Goal: Task Accomplishment & Management: Complete application form

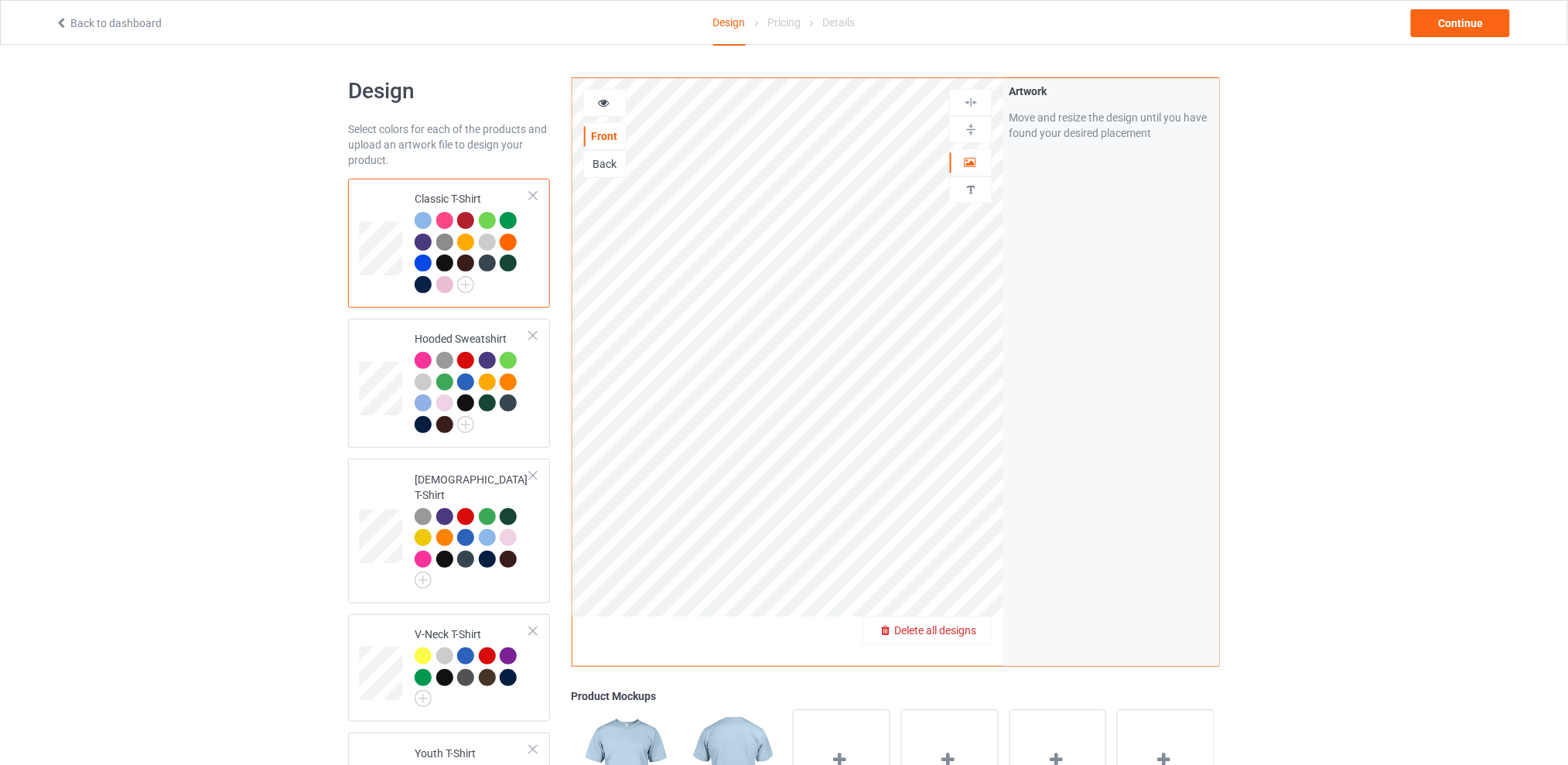
click at [972, 636] on span "Delete all designs" at bounding box center [935, 630] width 82 height 12
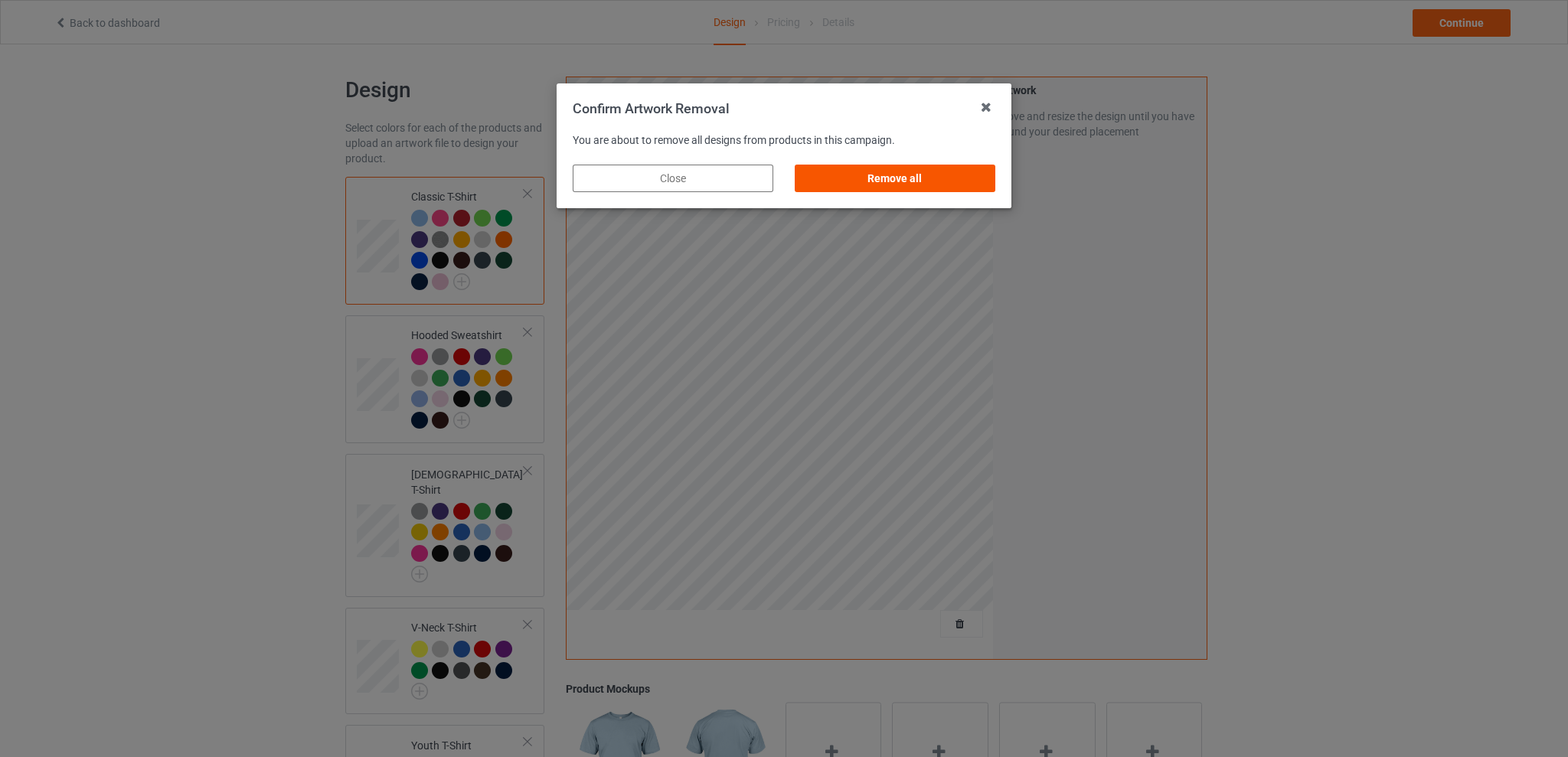
click at [864, 181] on div "Remove all" at bounding box center [894, 178] width 200 height 28
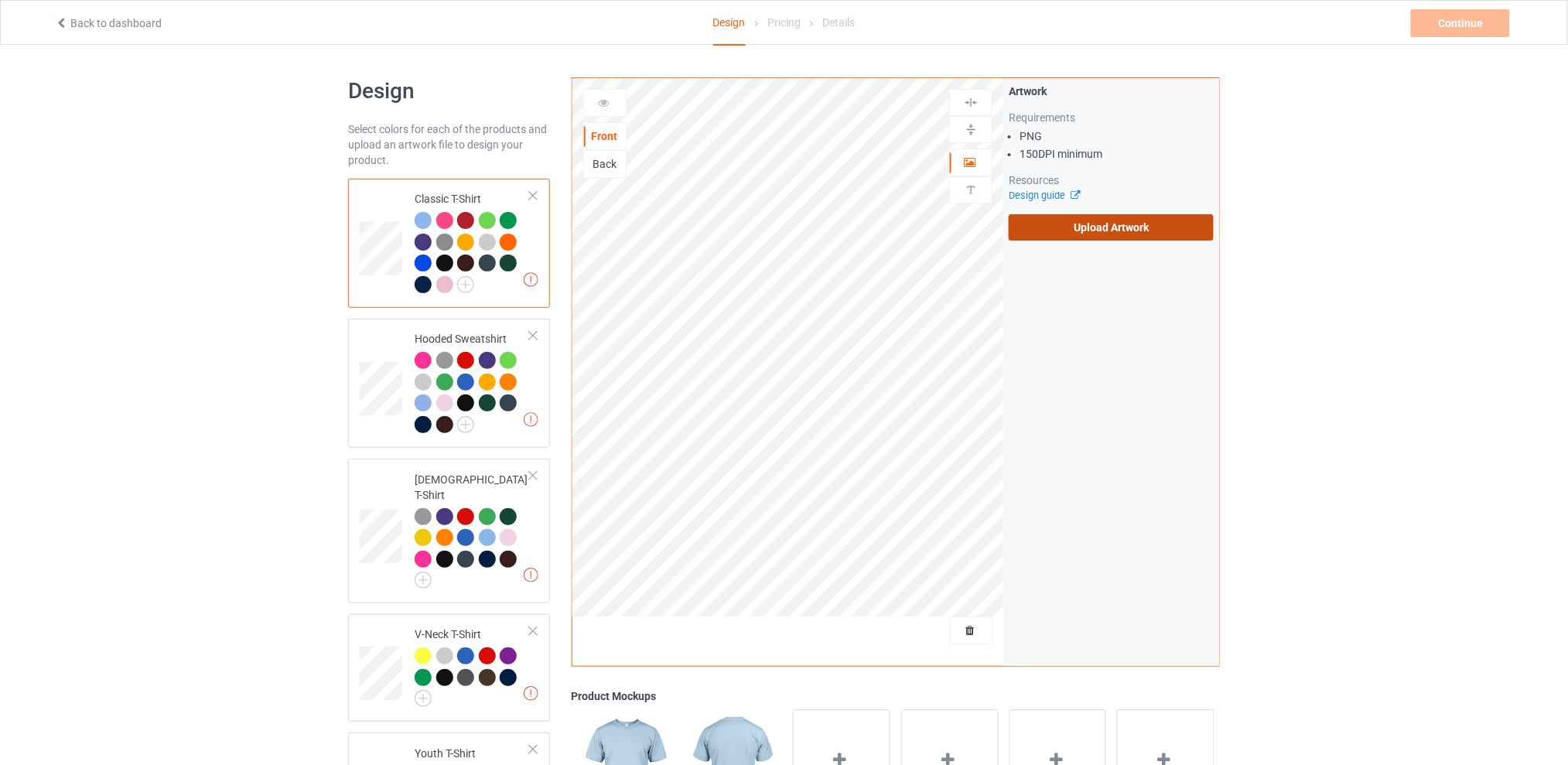
click at [1083, 222] on label "Upload Artwork" at bounding box center [1111, 227] width 205 height 27
click at [0, 0] on input "Upload Artwork" at bounding box center [0, 0] width 0 height 0
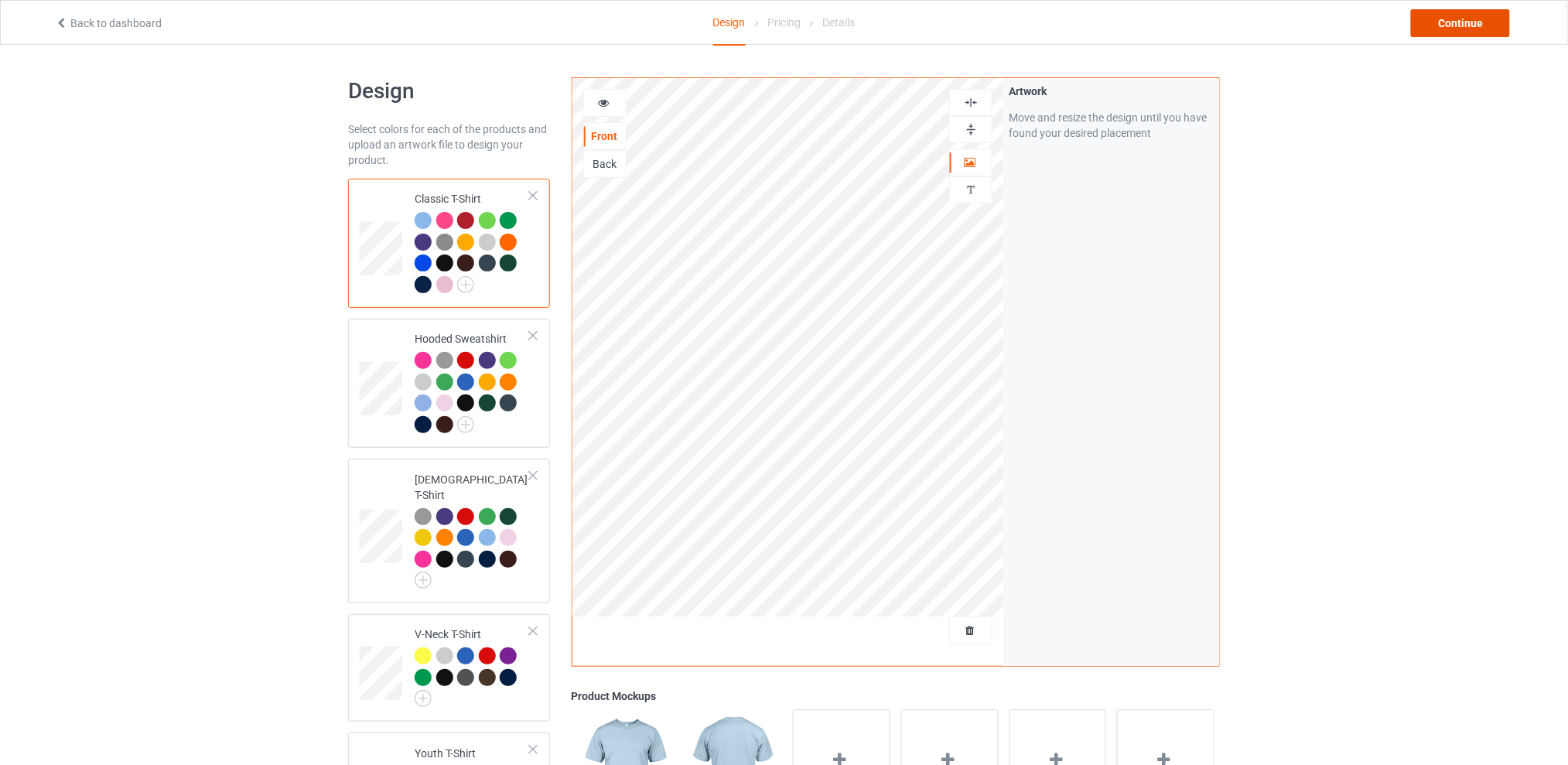
click at [1429, 14] on div "Continue" at bounding box center [1460, 23] width 99 height 28
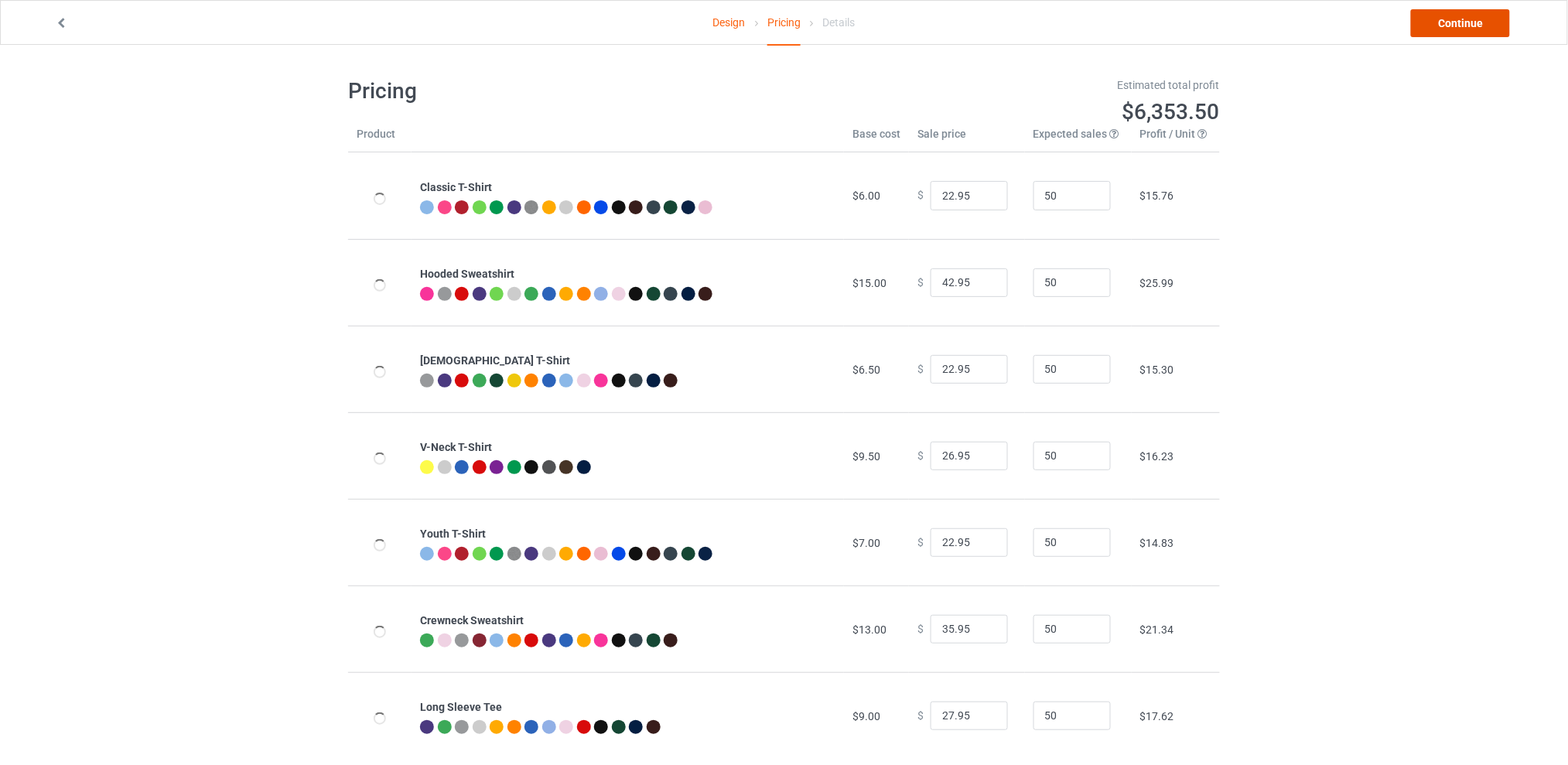
click at [1431, 30] on link "Continue" at bounding box center [1460, 23] width 99 height 28
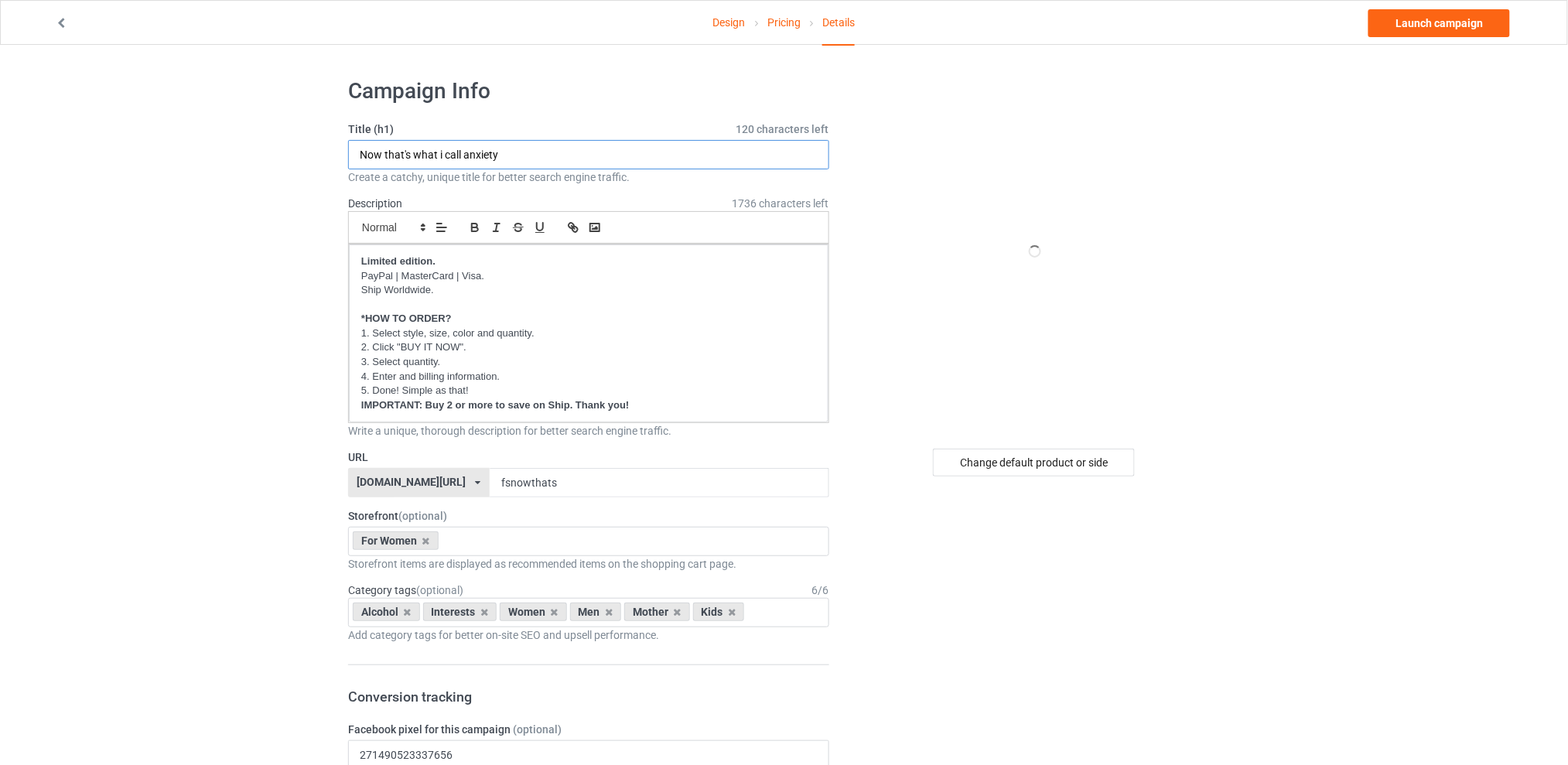
drag, startPoint x: 510, startPoint y: 153, endPoint x: 178, endPoint y: 153, distance: 332.0
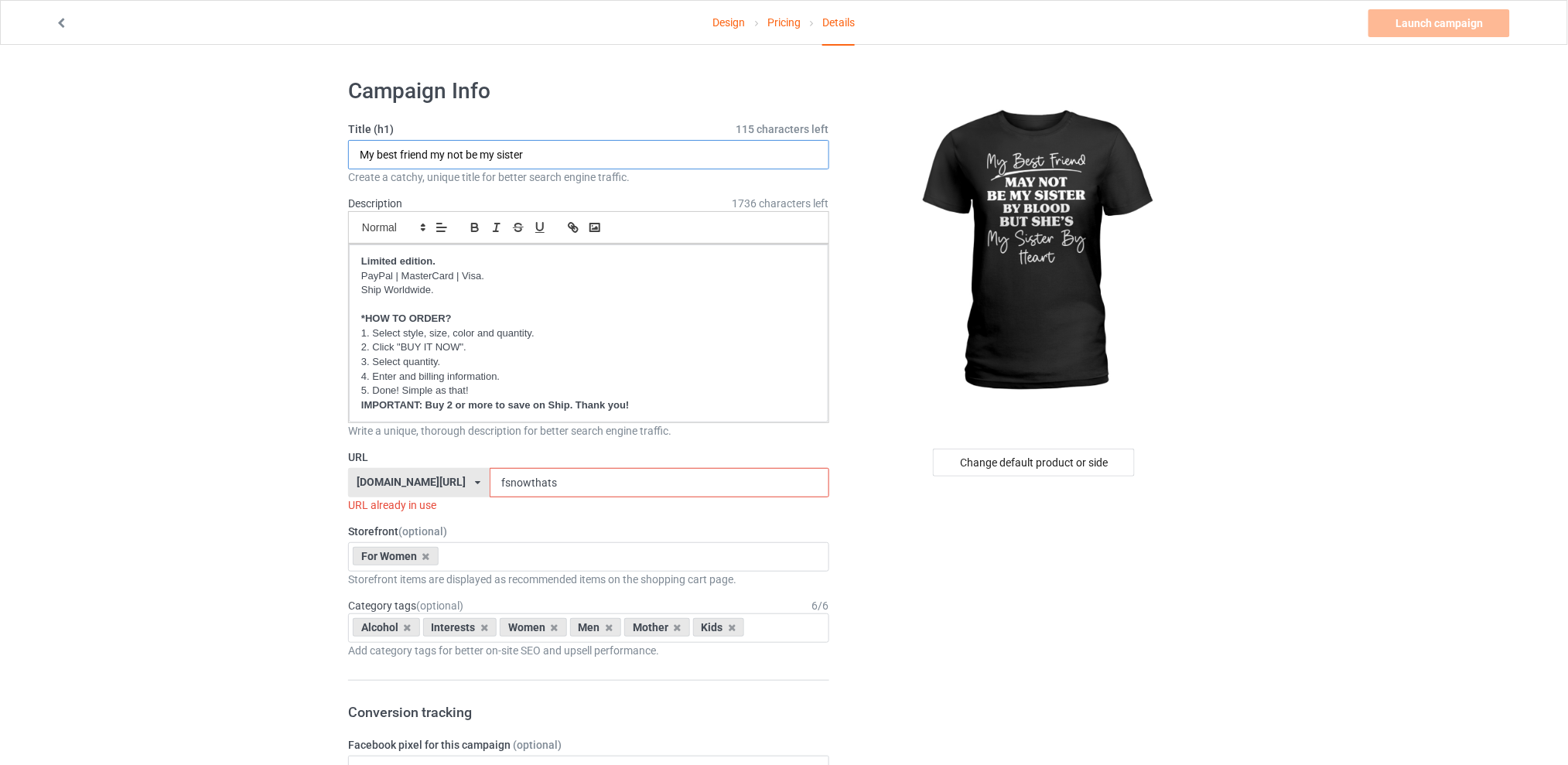
type input "My best friend my not be my sister"
drag, startPoint x: 529, startPoint y: 483, endPoint x: 485, endPoint y: 483, distance: 44.0
click at [485, 483] on div "[DOMAIN_NAME][URL] [DOMAIN_NAME][URL] [DOMAIN_NAME][URL] [DOMAIN_NAME][URL] 5d7…" at bounding box center [589, 482] width 481 height 29
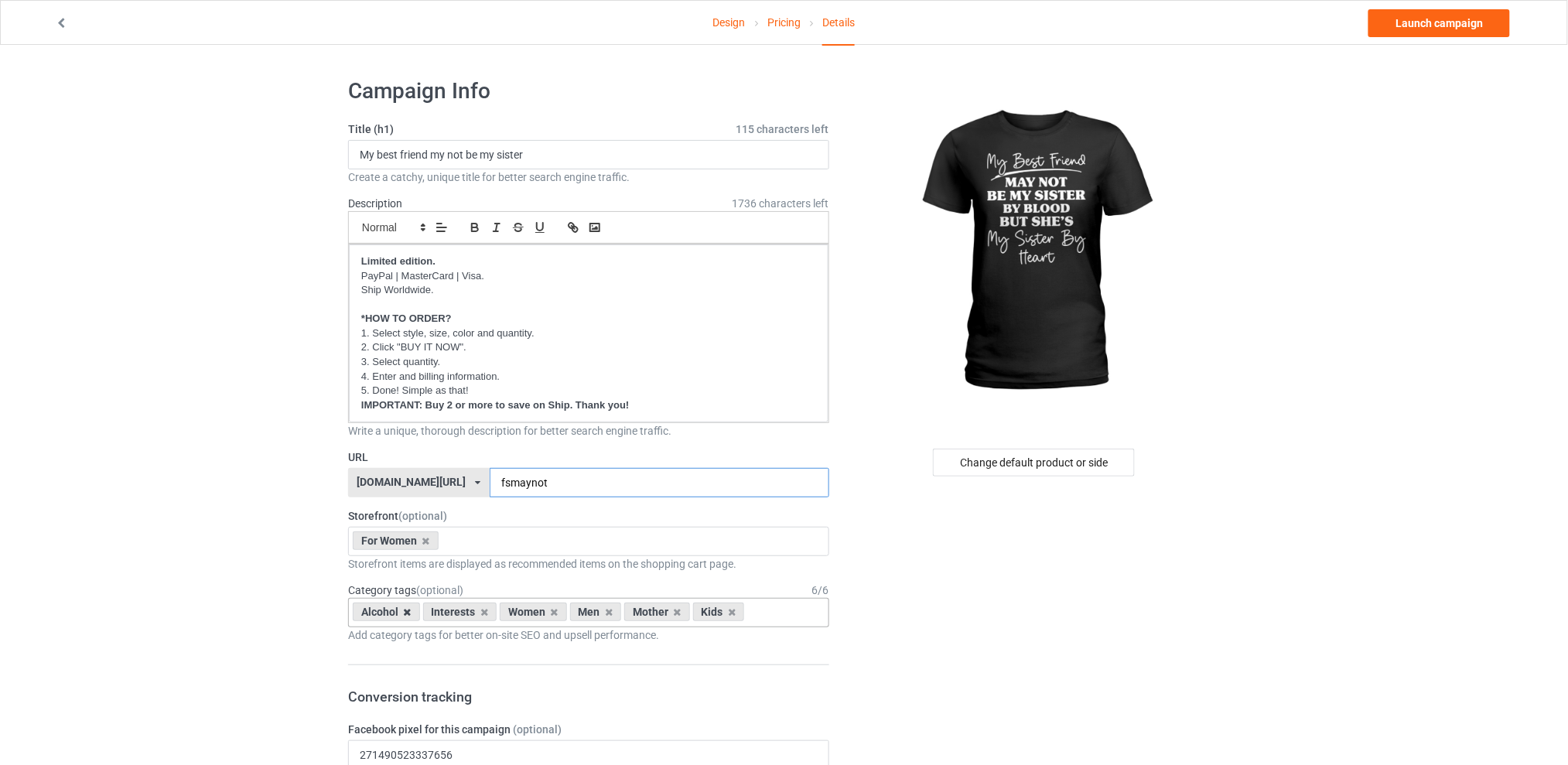
type input "fsmaynot"
click at [407, 613] on icon at bounding box center [407, 612] width 7 height 10
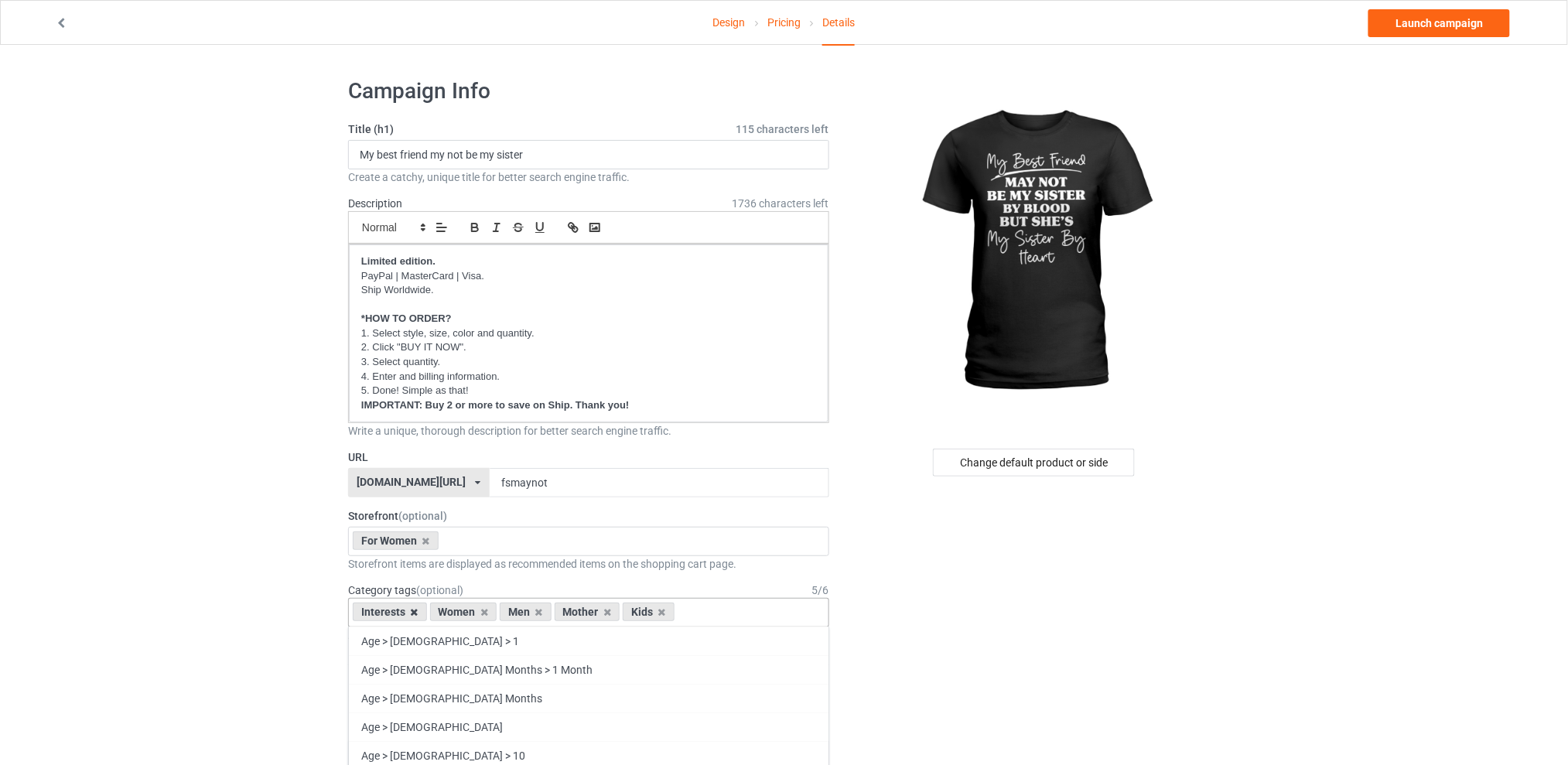
click at [414, 613] on icon at bounding box center [414, 612] width 7 height 10
click at [458, 610] on icon at bounding box center [462, 612] width 7 height 10
click at [474, 613] on icon at bounding box center [475, 612] width 7 height 10
click at [465, 609] on icon at bounding box center [462, 612] width 7 height 10
click at [476, 540] on div "For Women Best Sellers Best Friend Sister - Aunt [DATE] For Christmas Sistaaaaa…" at bounding box center [589, 541] width 481 height 29
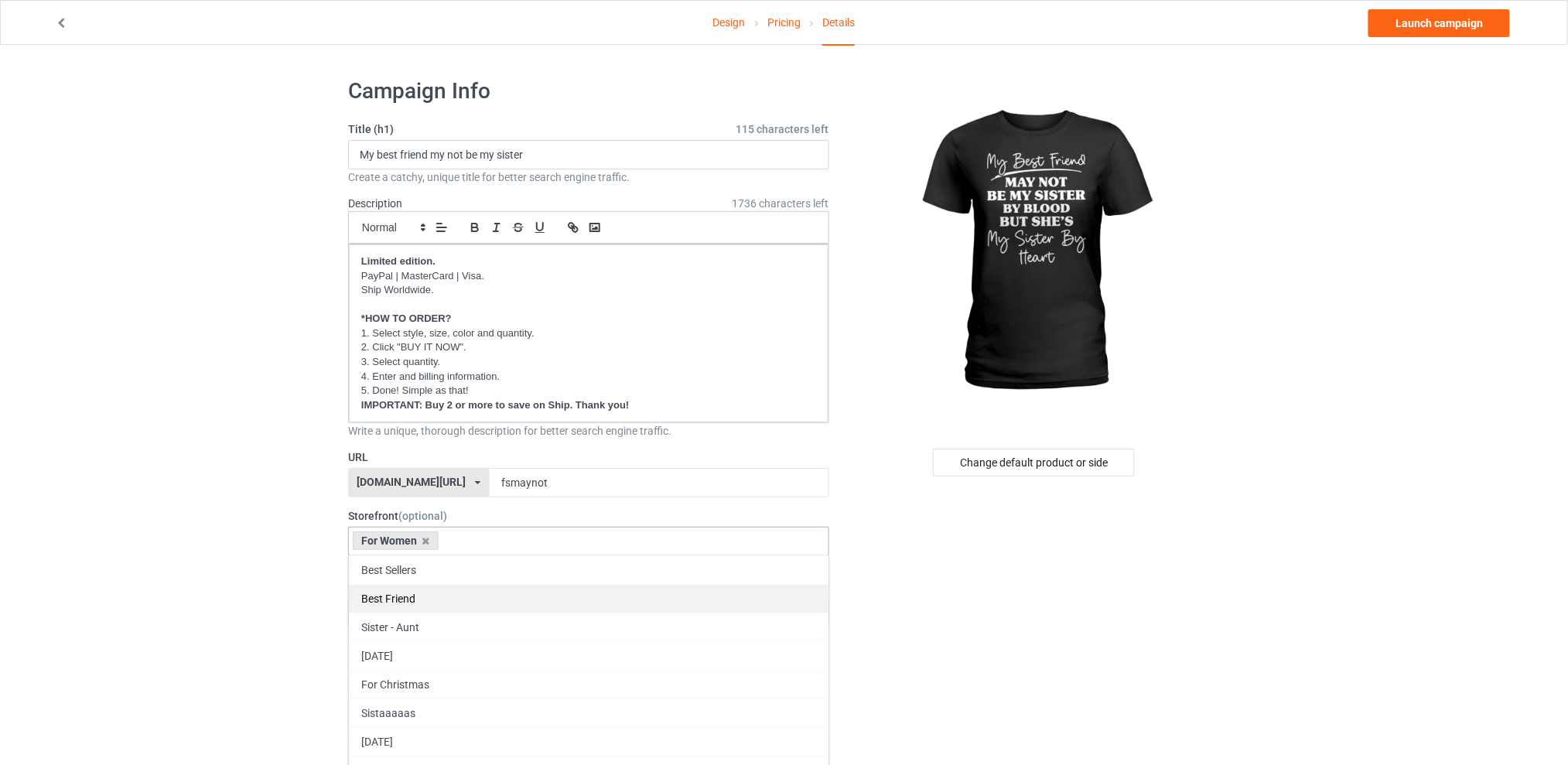
click at [418, 595] on div "Best Friend" at bounding box center [589, 598] width 480 height 28
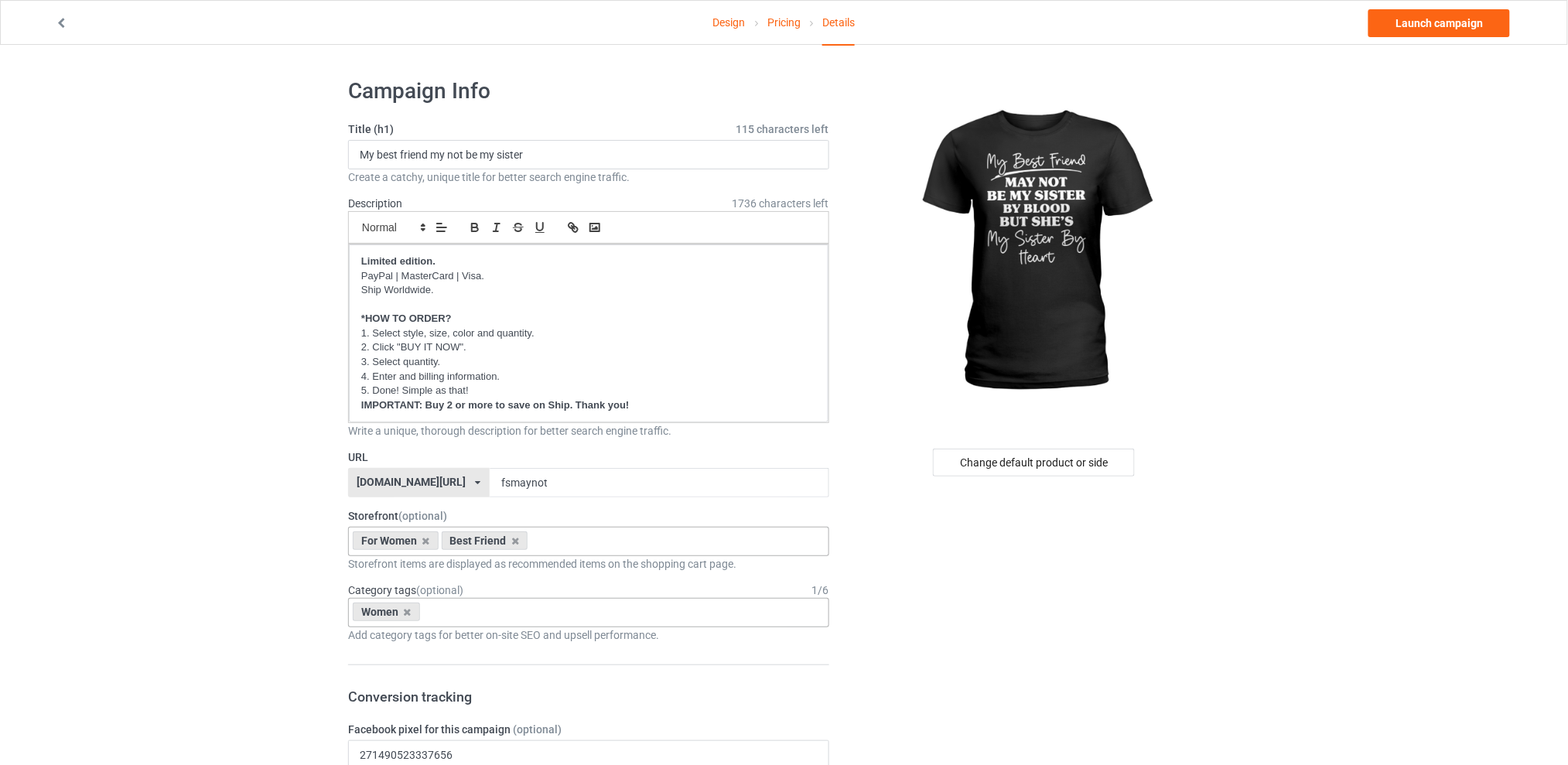
click at [476, 607] on div "Women Age > [DEMOGRAPHIC_DATA] > 1 Age > [DEMOGRAPHIC_DATA] Months > 1 Month Ag…" at bounding box center [589, 612] width 481 height 29
type input "best"
click at [517, 641] on div "Family & Relationships > Friend > Best friend" at bounding box center [589, 641] width 480 height 28
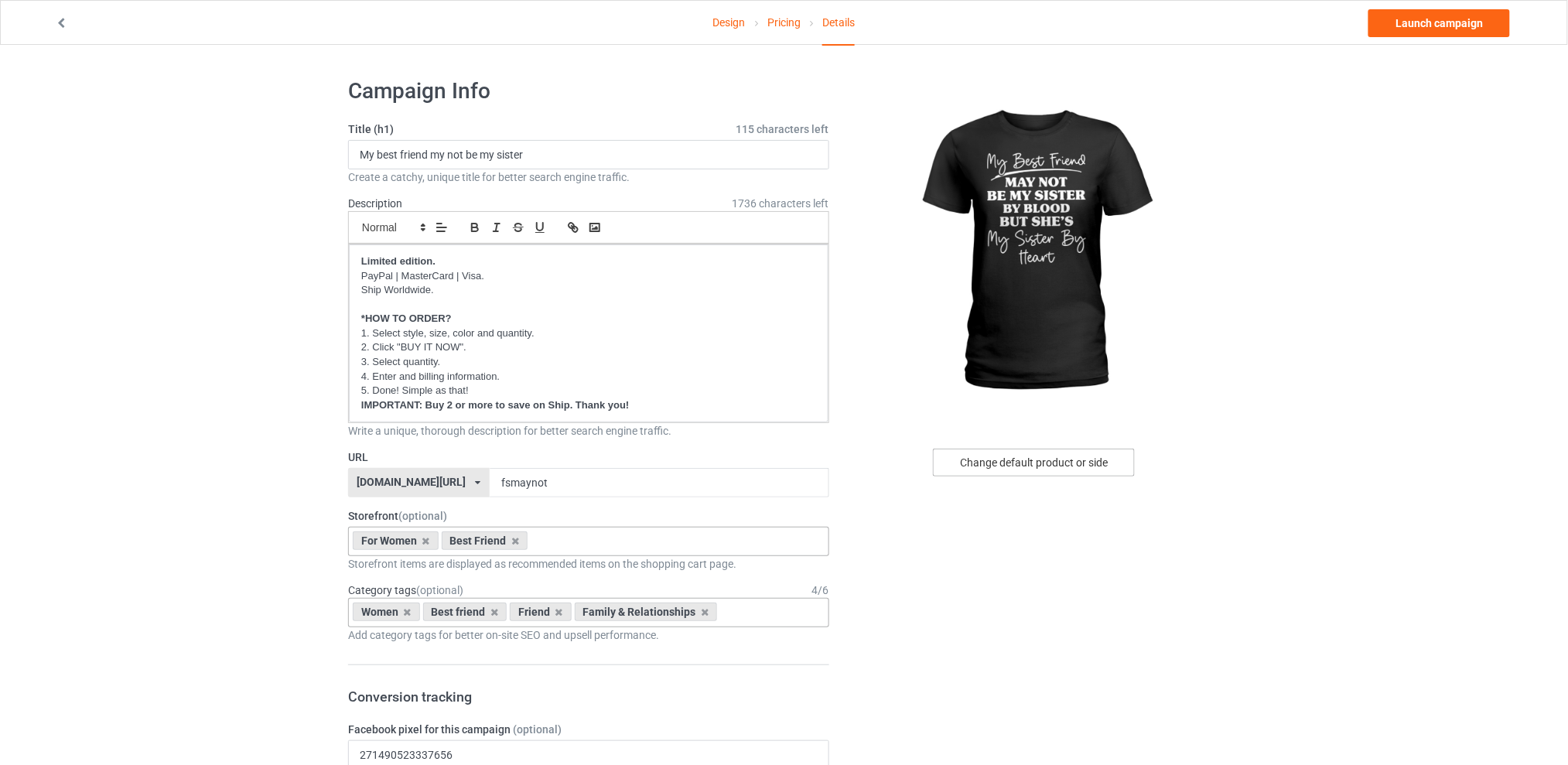
click at [1020, 466] on div "Change default product or side" at bounding box center [1033, 463] width 202 height 28
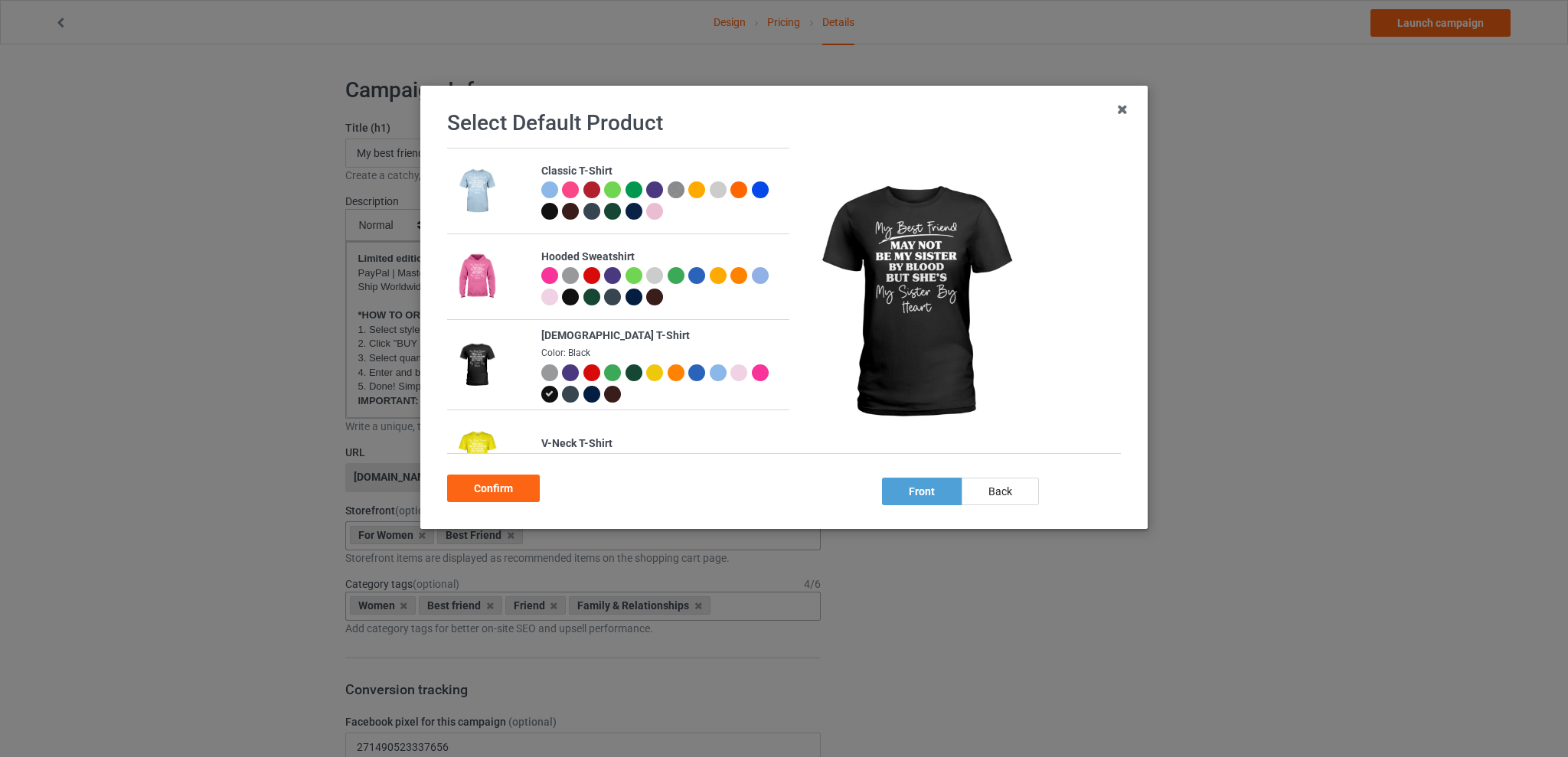
click at [692, 367] on div at bounding box center [697, 373] width 17 height 17
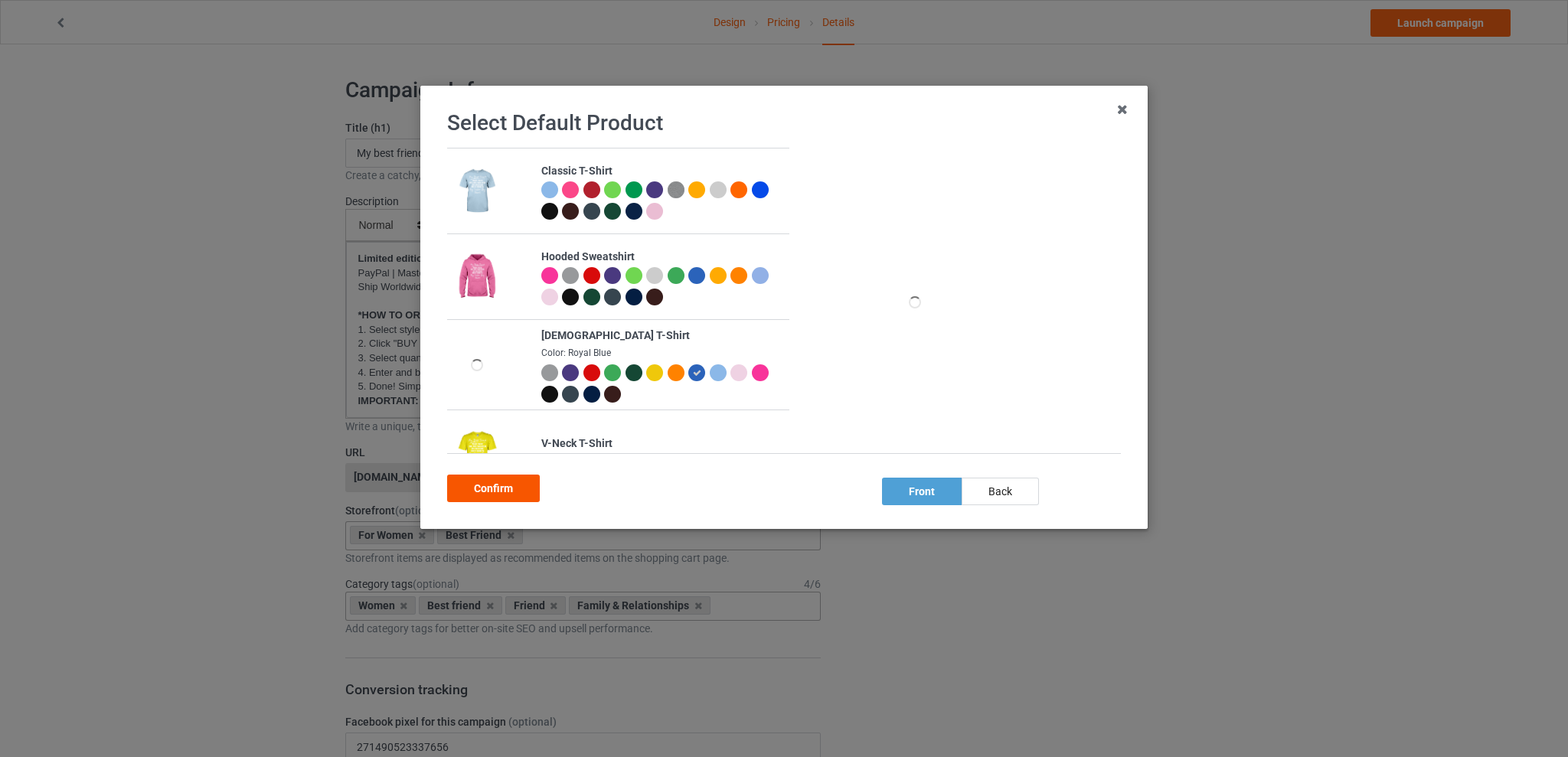
click at [487, 493] on div "Confirm" at bounding box center [493, 489] width 93 height 28
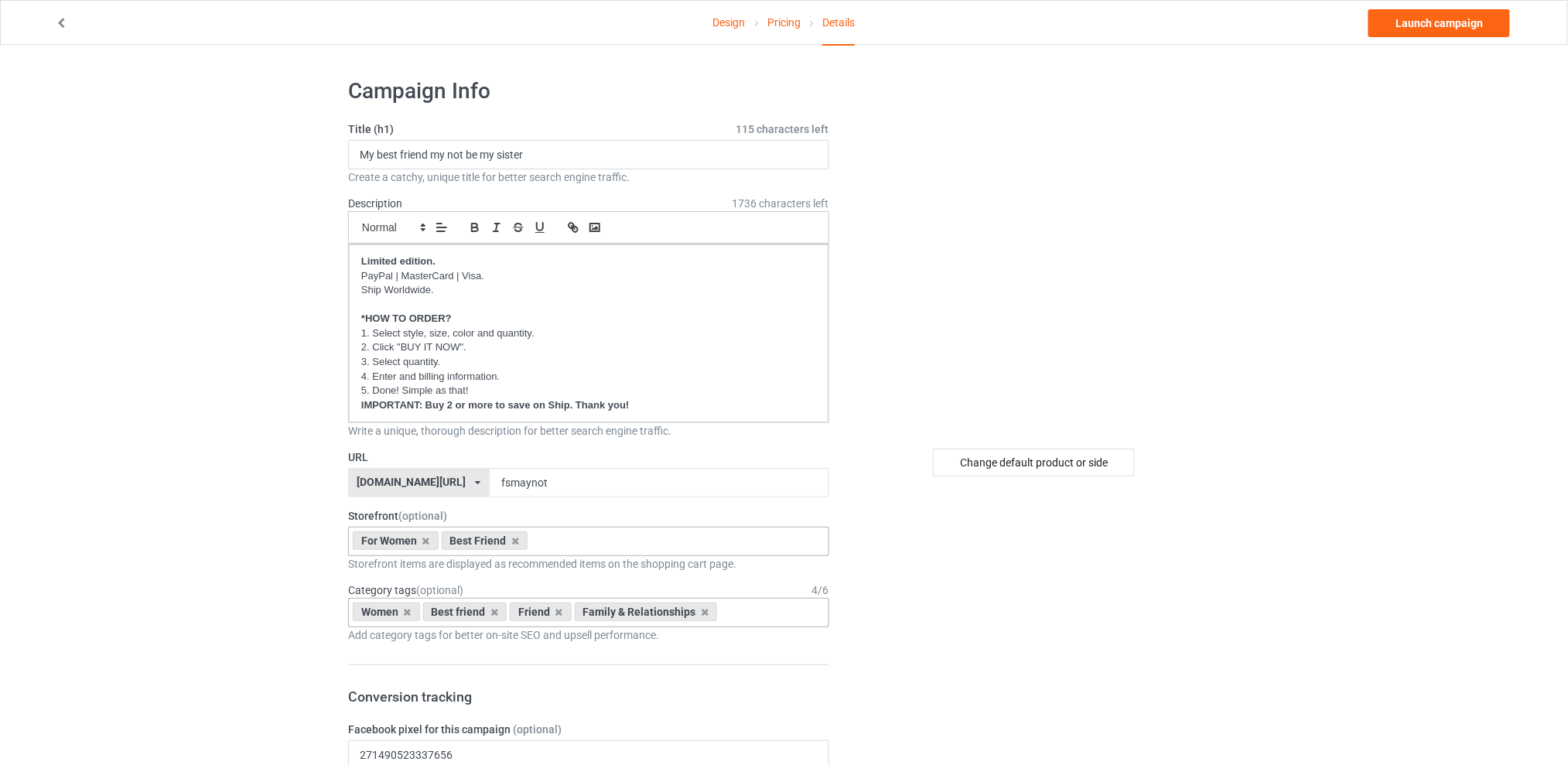
click at [1419, 14] on link "Launch campaign" at bounding box center [1439, 23] width 142 height 28
